Goal: Information Seeking & Learning: Learn about a topic

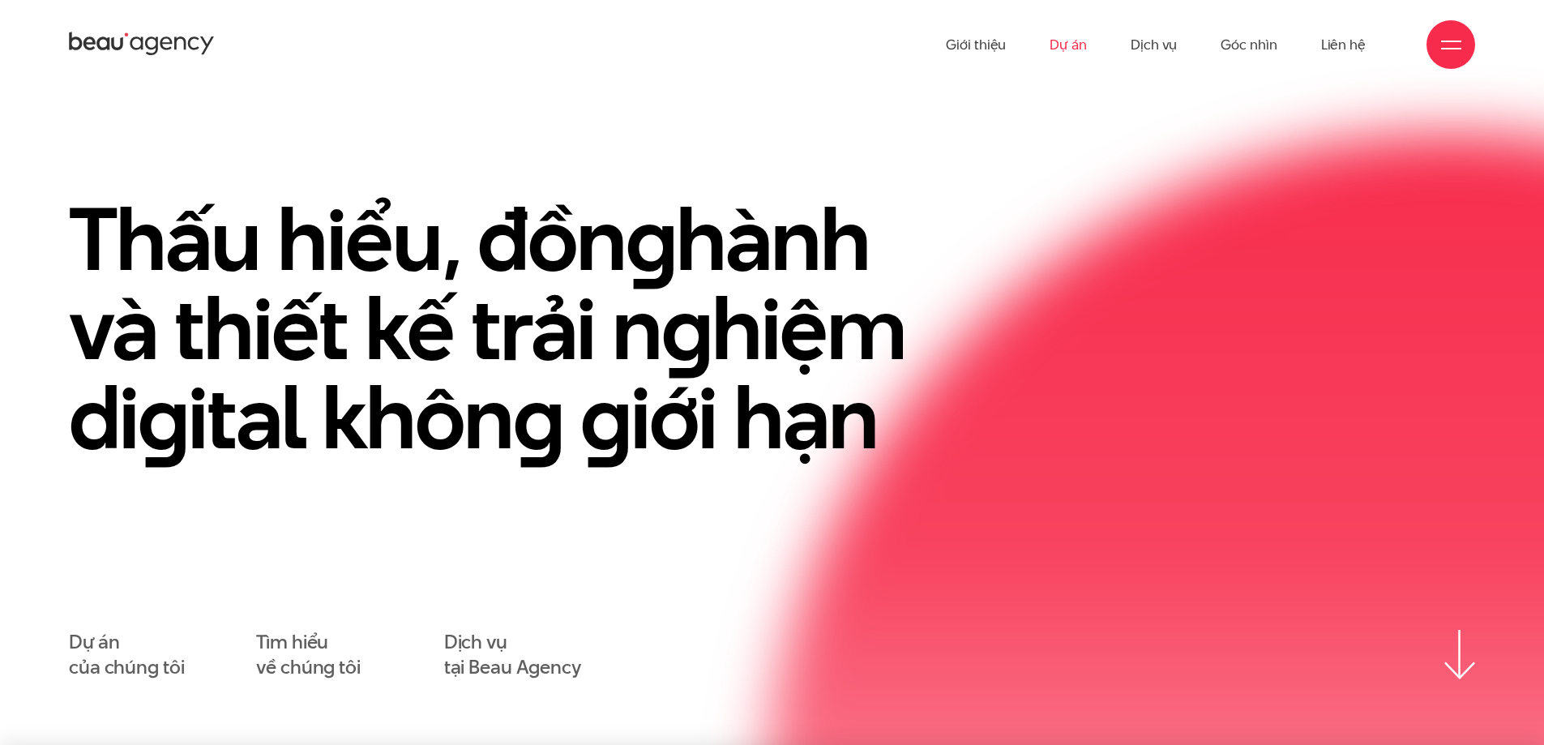
click at [1068, 38] on link "Dự án" at bounding box center [1068, 44] width 37 height 89
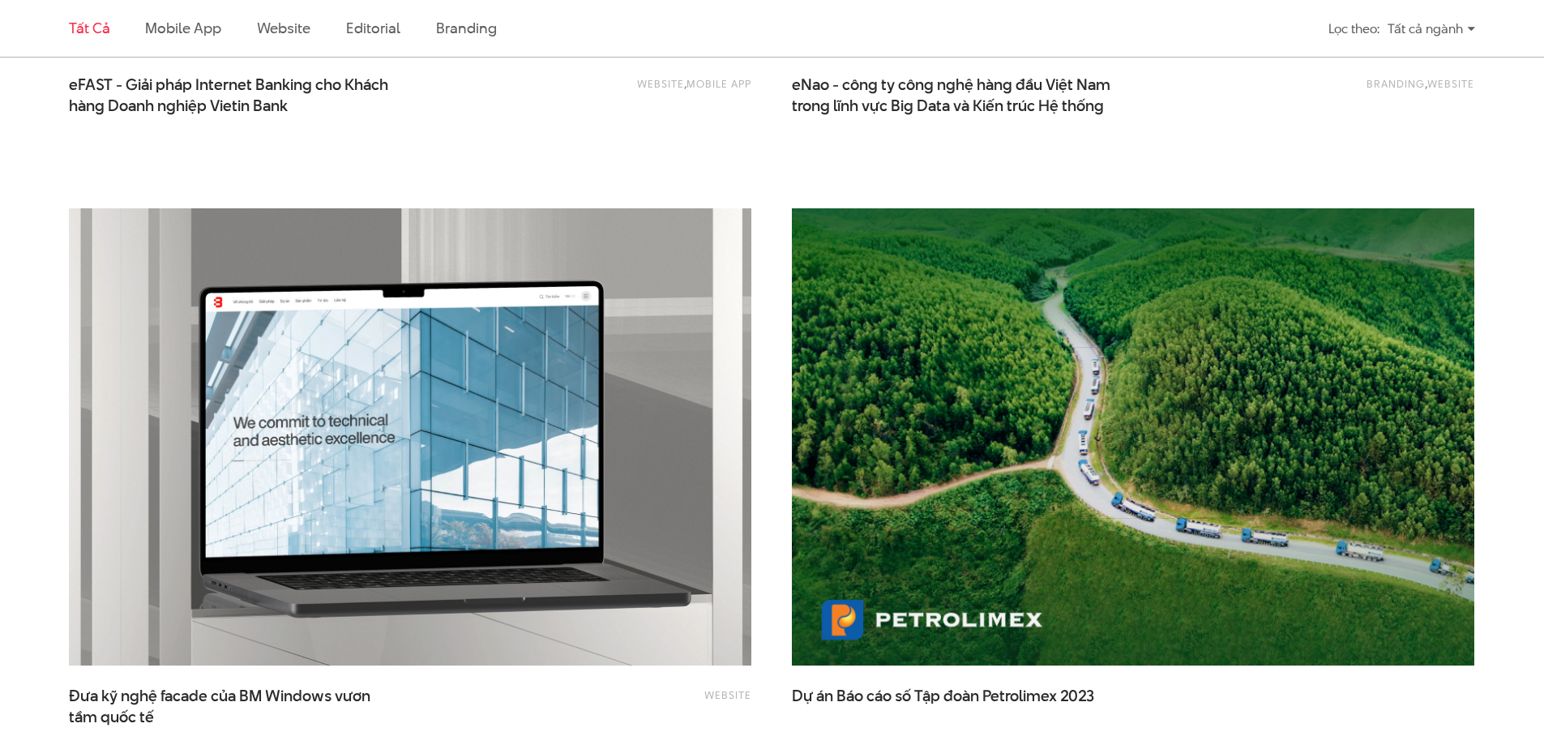
scroll to position [3026, 0]
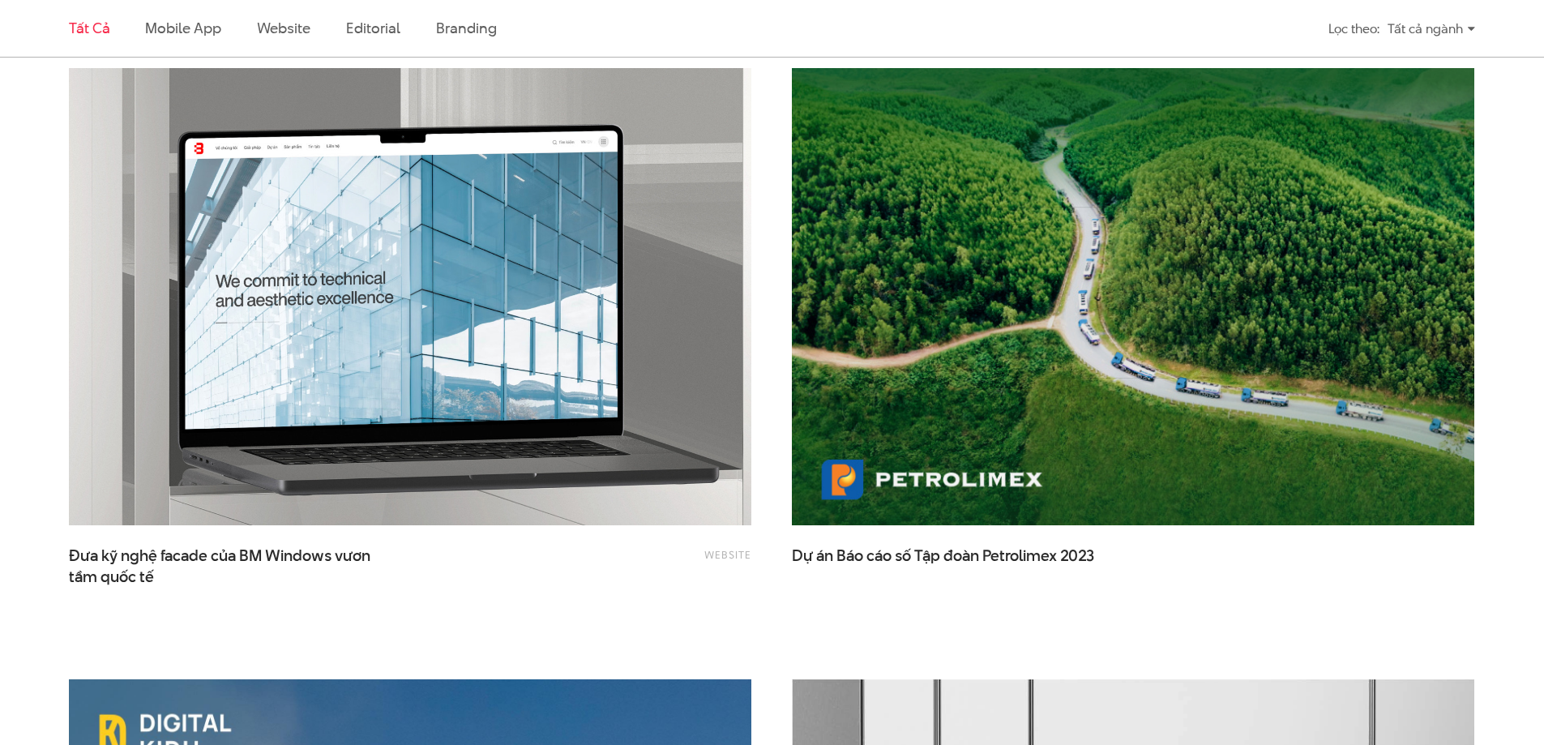
click at [680, 506] on img at bounding box center [410, 296] width 751 height 503
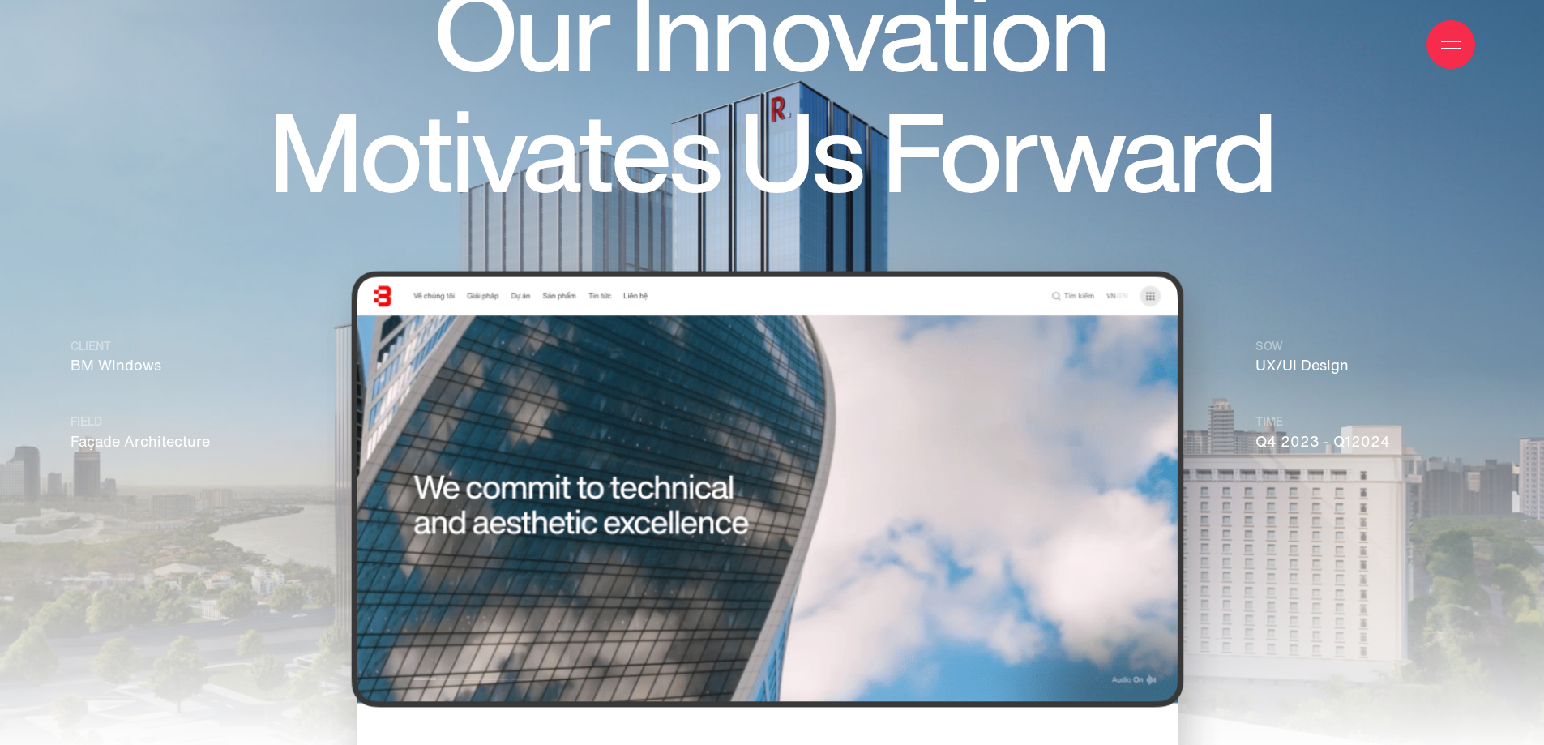
scroll to position [216, 0]
drag, startPoint x: 139, startPoint y: 373, endPoint x: 69, endPoint y: 375, distance: 70.6
copy p "BM Windows"
